Goal: Check status

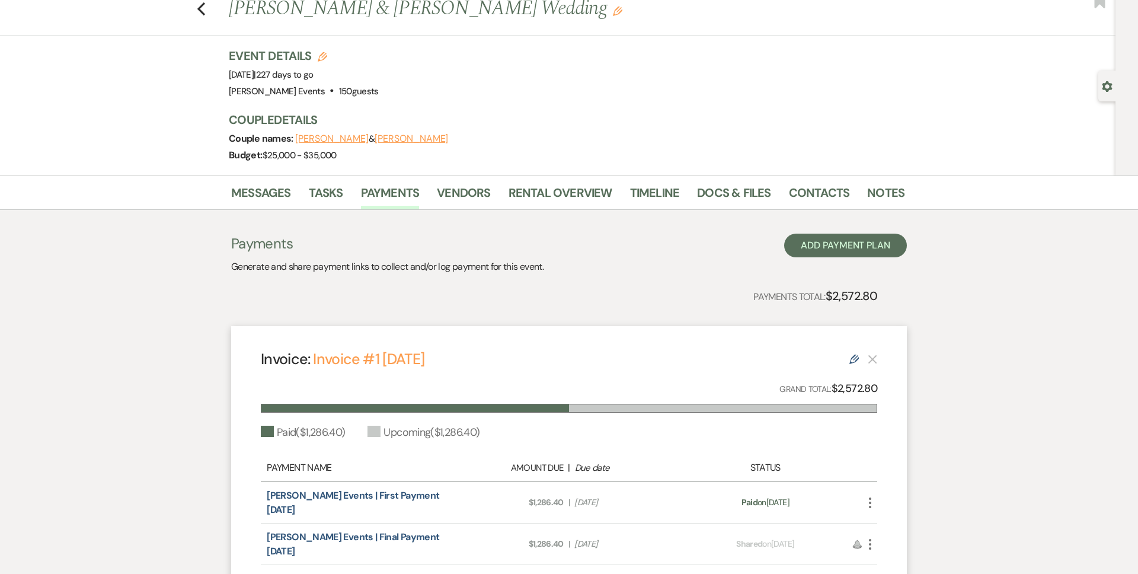
scroll to position [40, 0]
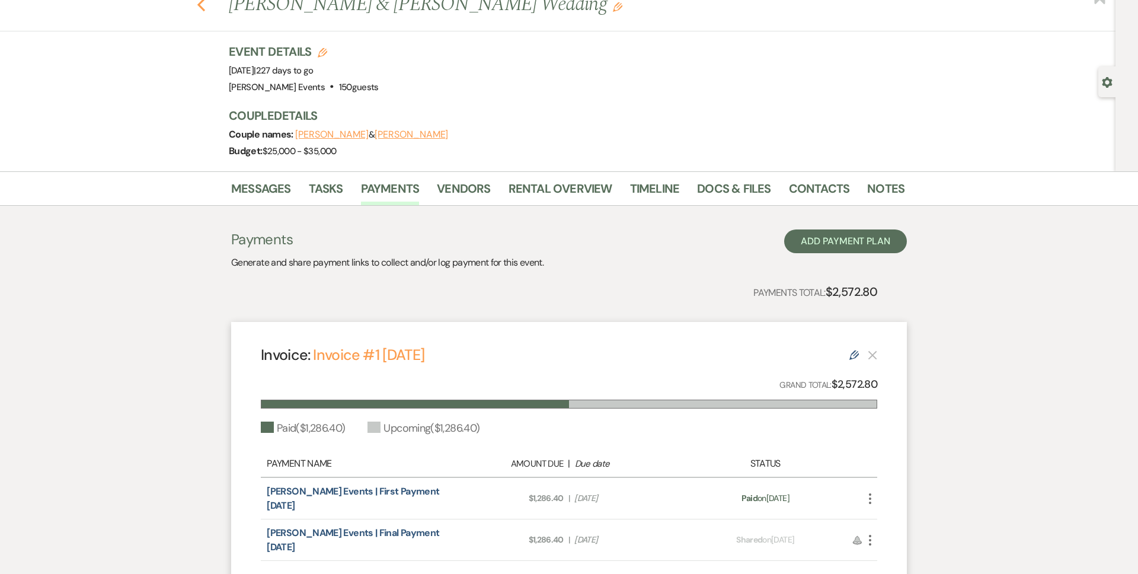
click at [198, 5] on use "button" at bounding box center [201, 4] width 8 height 13
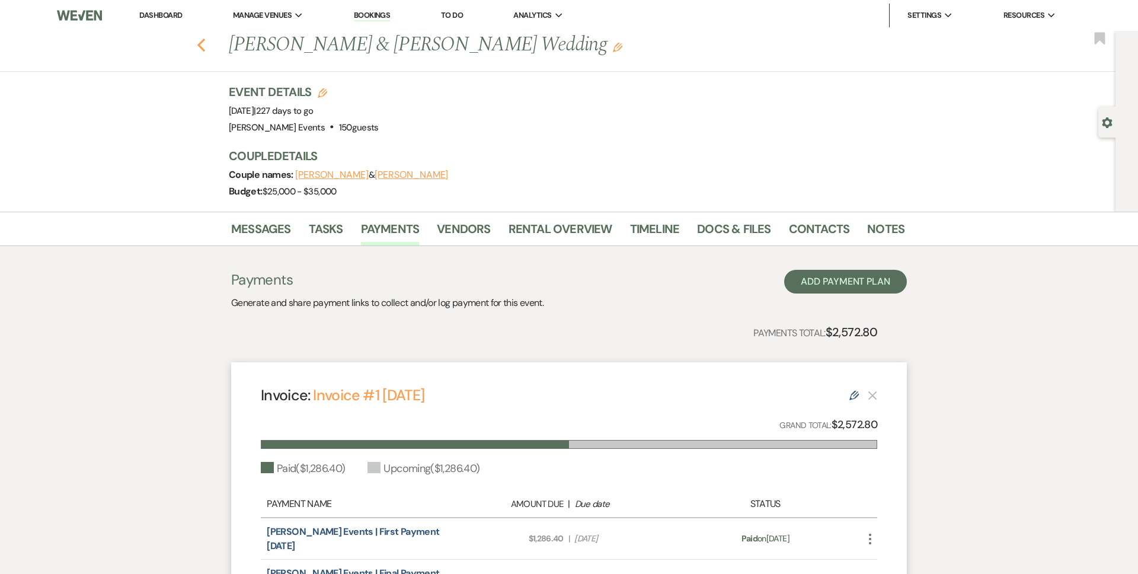
click at [197, 41] on icon "Previous" at bounding box center [201, 45] width 9 height 14
click at [569, 231] on link "Rental Overview" at bounding box center [561, 232] width 104 height 26
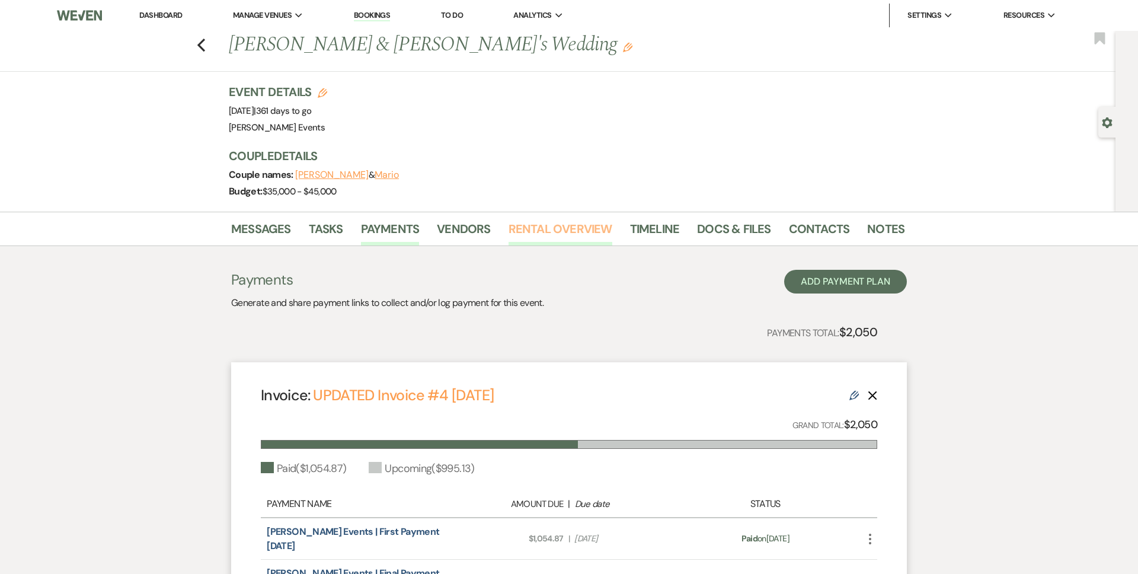
click at [598, 227] on link "Rental Overview" at bounding box center [561, 232] width 104 height 26
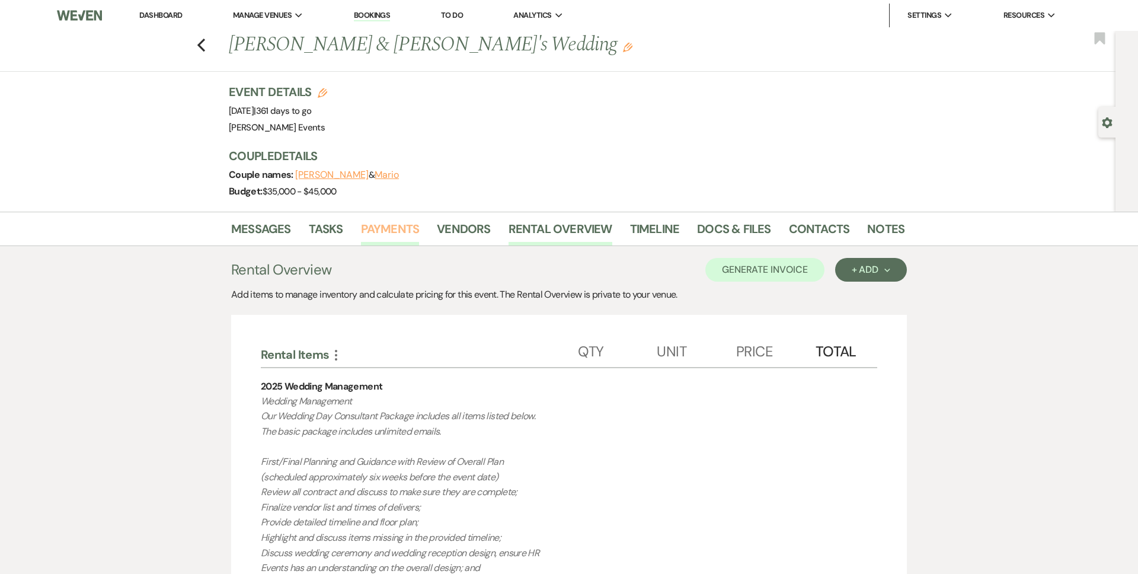
click at [391, 229] on link "Payments" at bounding box center [390, 232] width 59 height 26
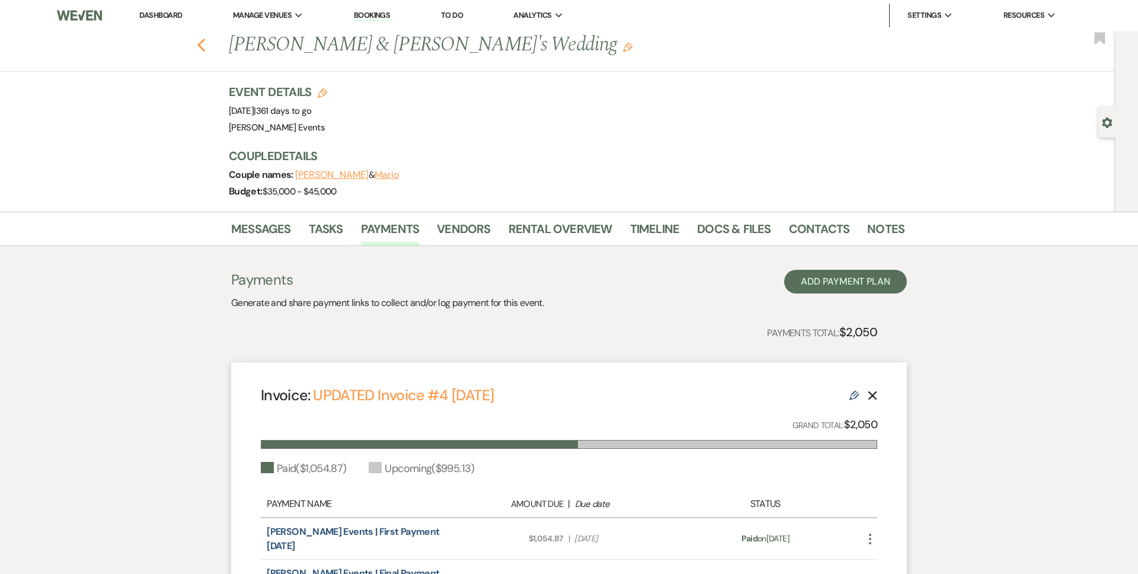
click at [201, 44] on icon "Previous" at bounding box center [201, 45] width 9 height 14
